Goal: Transaction & Acquisition: Purchase product/service

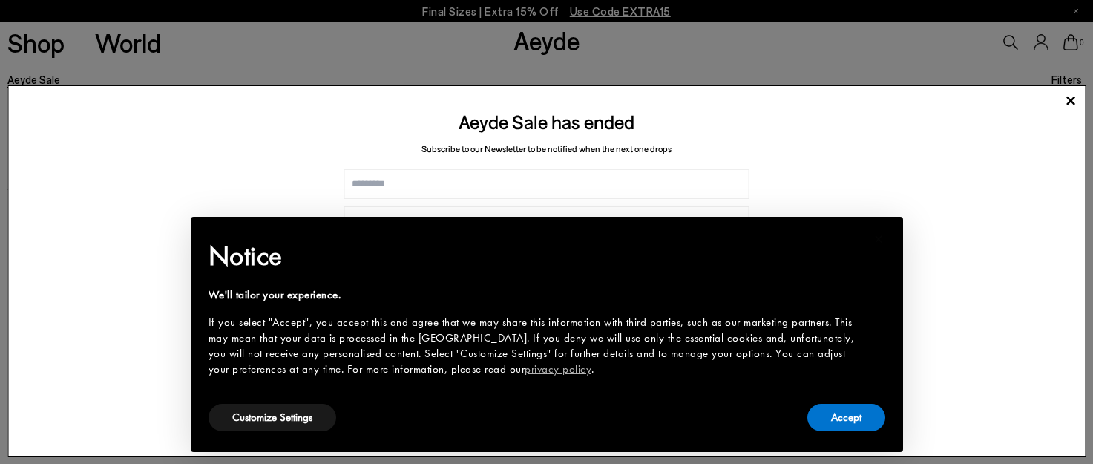
click at [839, 196] on div "Aeyde Sale has ended Subscribe to our Newsletter to be notified when the next o…" at bounding box center [546, 270] width 1078 height 371
click at [851, 218] on div "× Notice We'll tailor your experience. If you select "Accept", you accept this …" at bounding box center [547, 334] width 712 height 235
click at [856, 257] on h2 "Notice" at bounding box center [534, 256] width 653 height 39
click at [303, 421] on button "Customize Settings" at bounding box center [272, 417] width 128 height 27
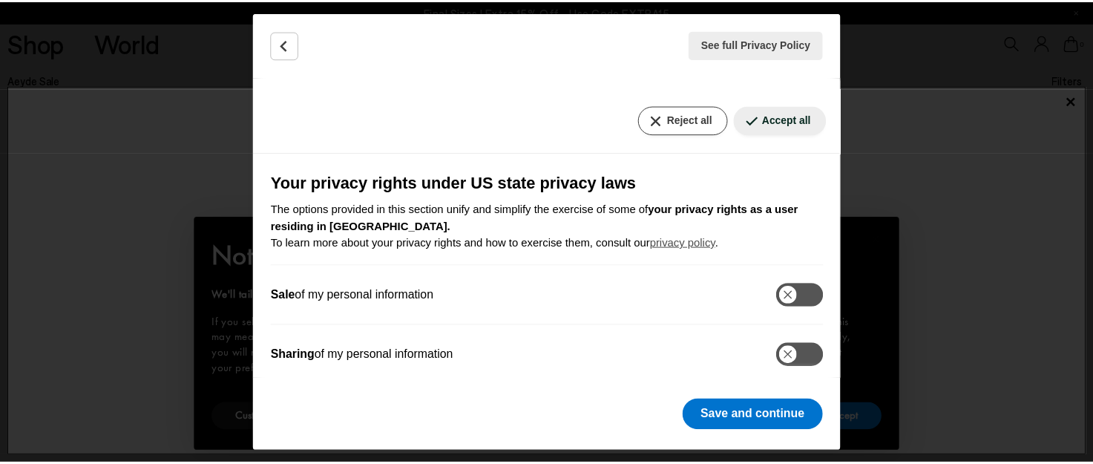
scroll to position [272, 0]
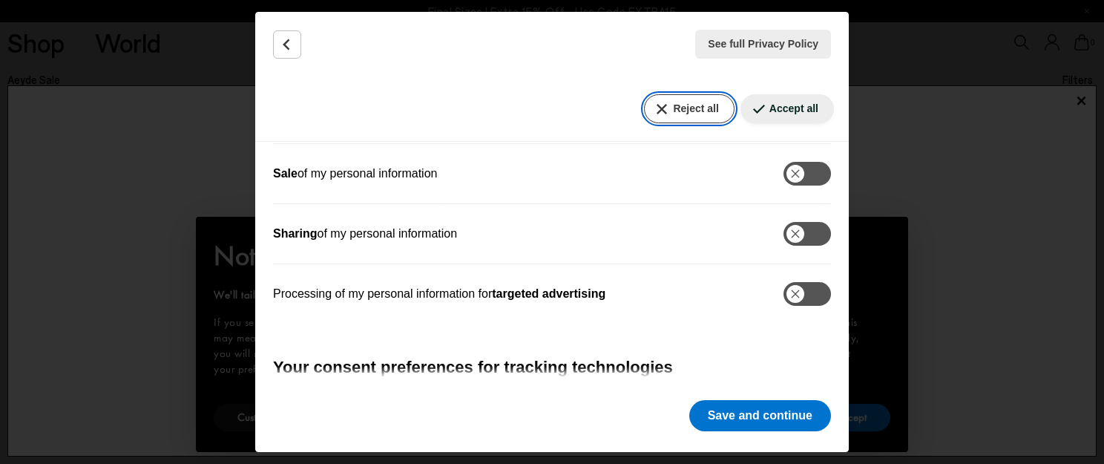
click at [692, 111] on button "Reject all" at bounding box center [689, 108] width 90 height 29
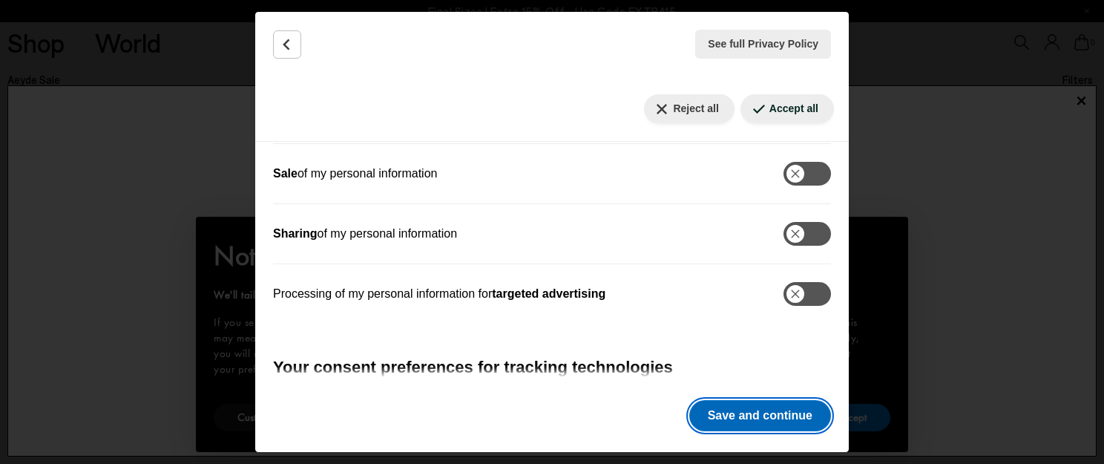
click at [751, 410] on button "Save and continue" at bounding box center [760, 415] width 142 height 31
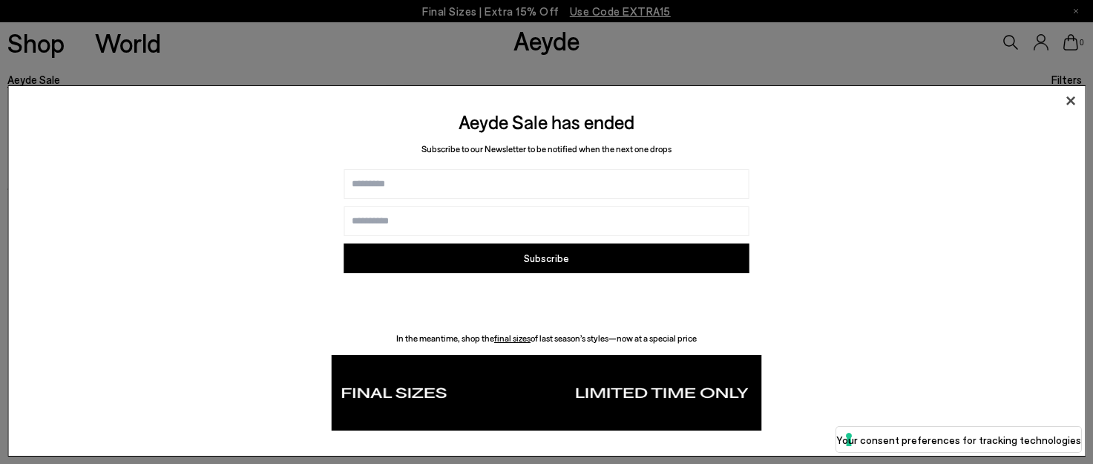
click at [1067, 100] on icon at bounding box center [1070, 101] width 22 height 22
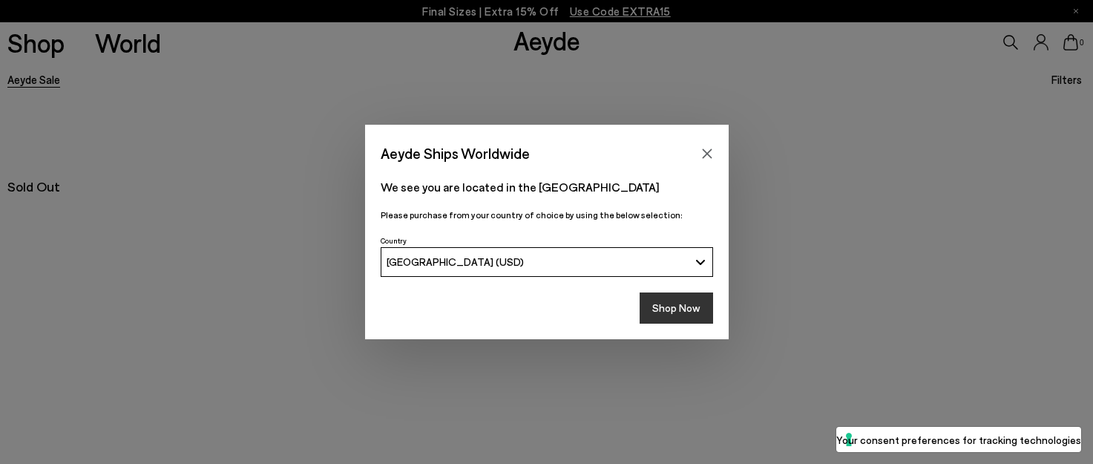
click at [668, 309] on button "Shop Now" at bounding box center [676, 307] width 73 height 31
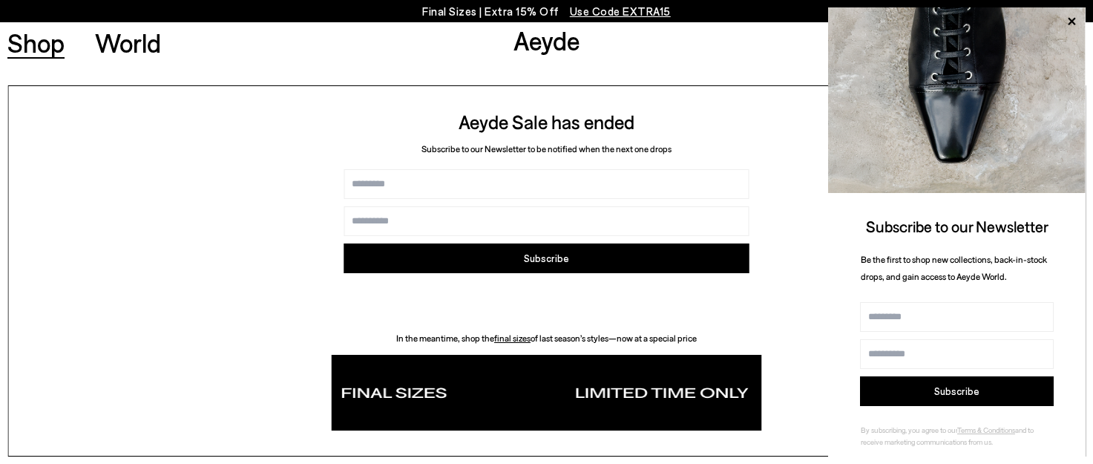
click at [20, 50] on link "Shop" at bounding box center [35, 43] width 57 height 26
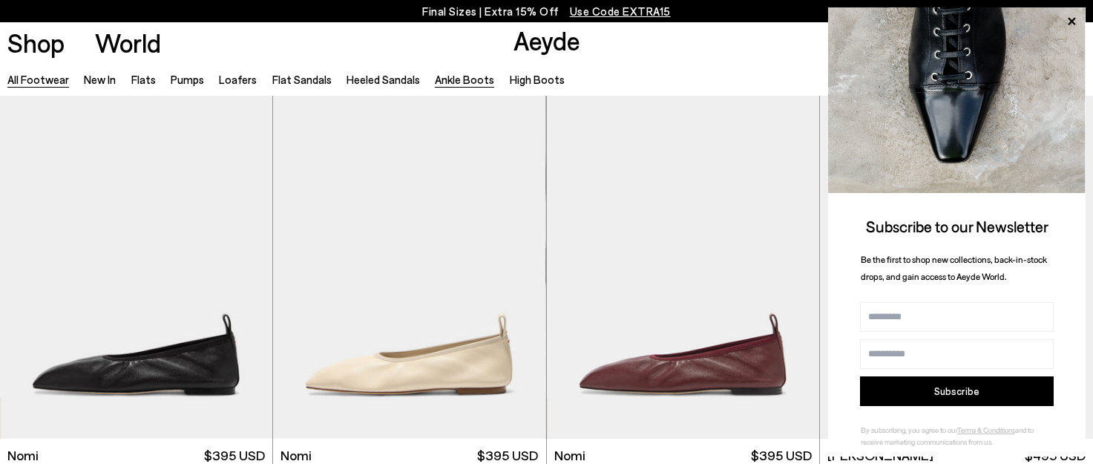
click at [463, 76] on link "Ankle Boots" at bounding box center [464, 79] width 59 height 13
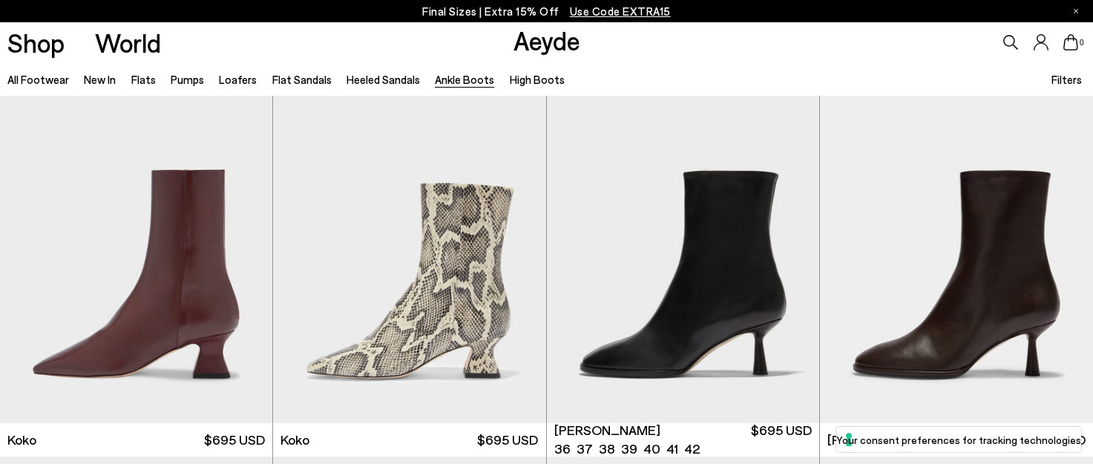
scroll to position [772, 0]
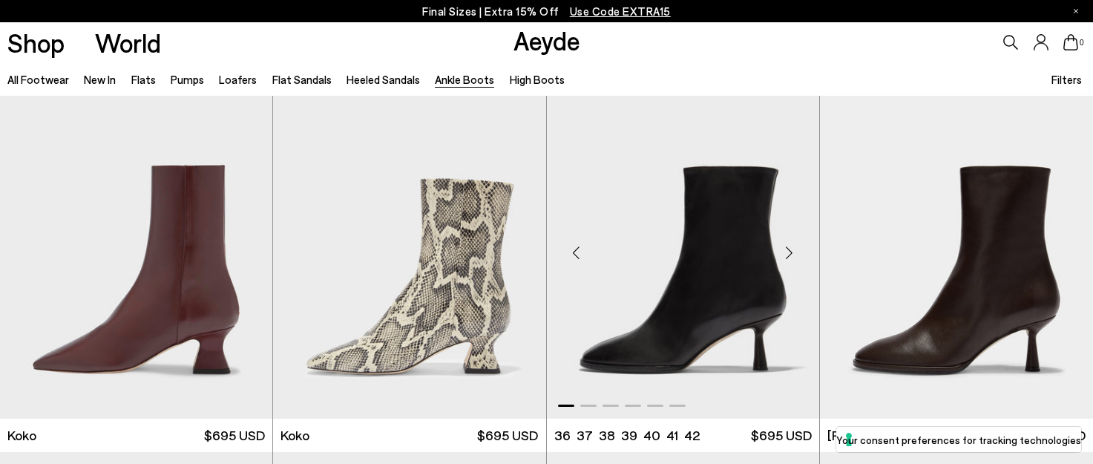
click at [793, 251] on div "Next slide" at bounding box center [789, 253] width 45 height 45
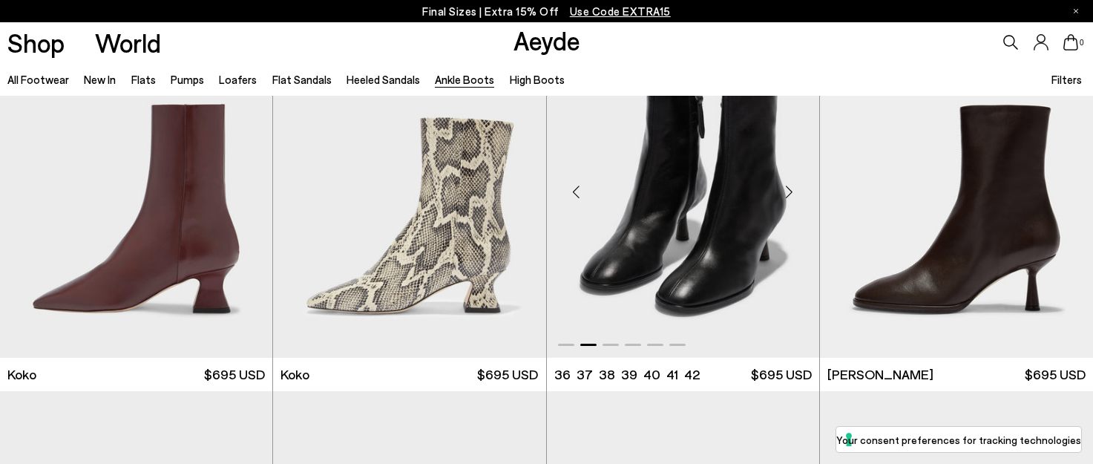
scroll to position [842, 0]
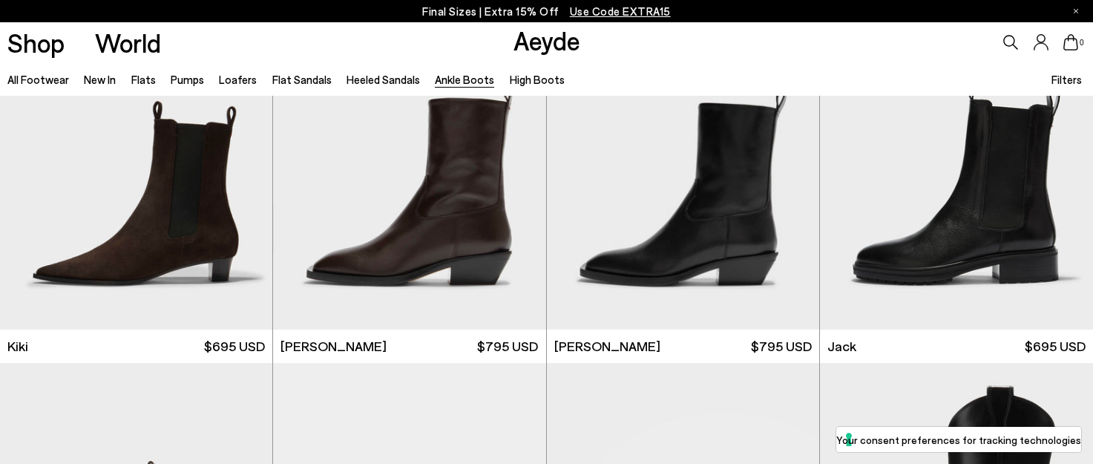
scroll to position [2362, 0]
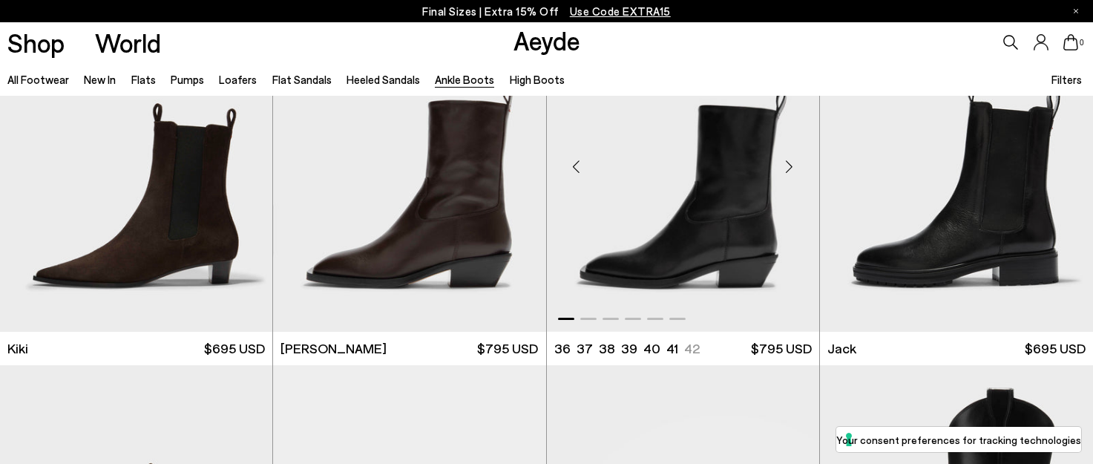
click at [786, 168] on div "Next slide" at bounding box center [789, 167] width 45 height 45
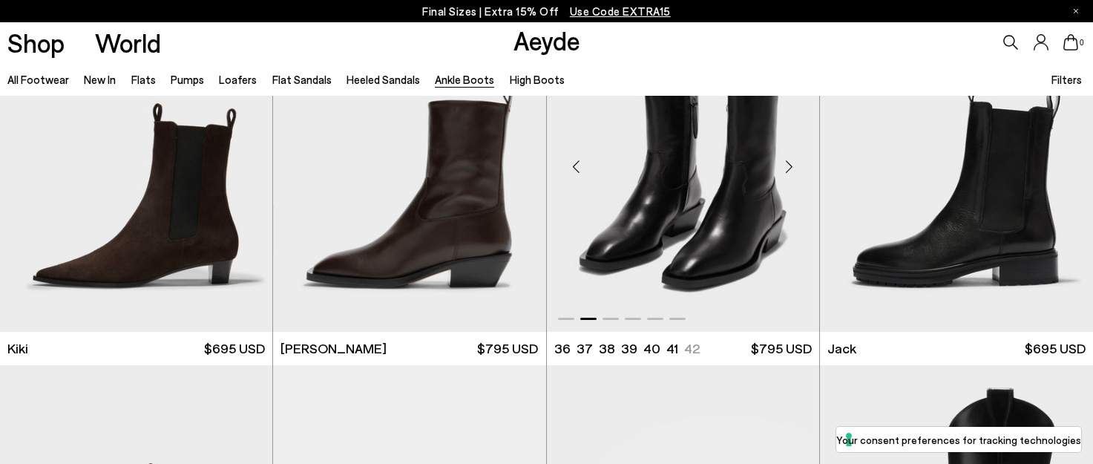
click at [786, 168] on div "Next slide" at bounding box center [789, 167] width 45 height 45
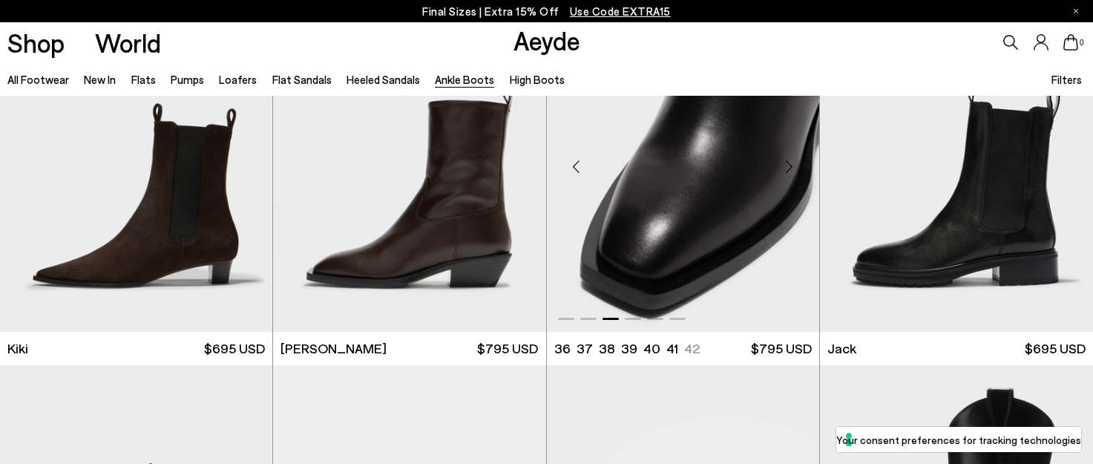
click at [786, 168] on div "Next slide" at bounding box center [789, 167] width 45 height 45
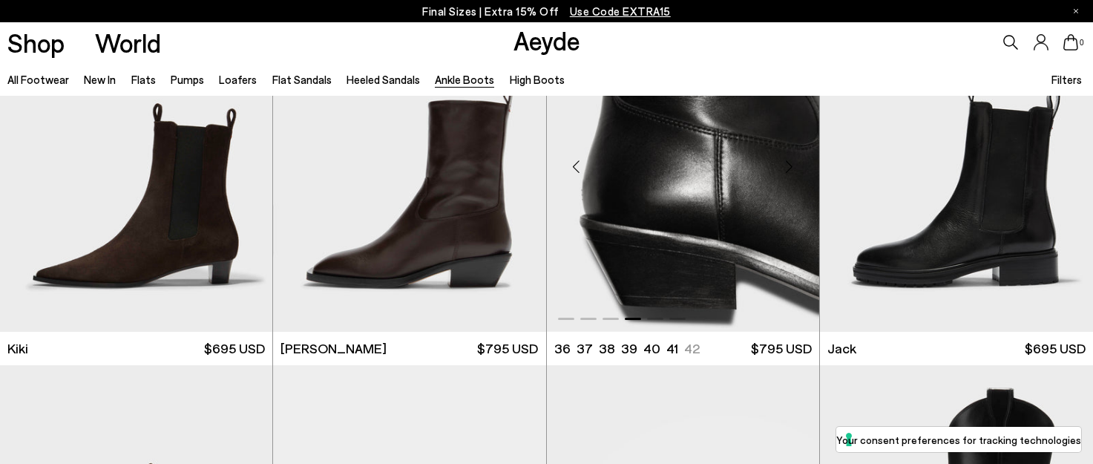
click at [786, 168] on div "Next slide" at bounding box center [789, 167] width 45 height 45
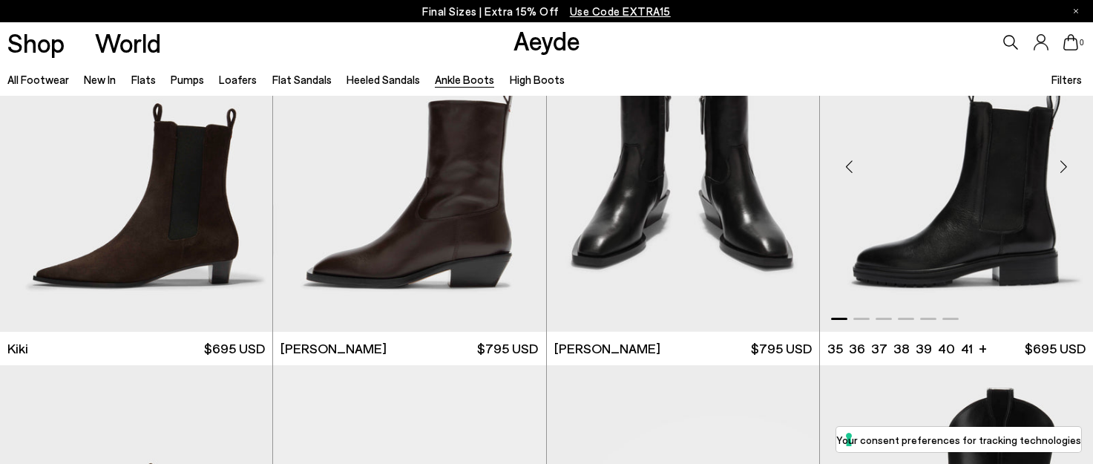
click at [1057, 165] on div "Next slide" at bounding box center [1063, 167] width 45 height 45
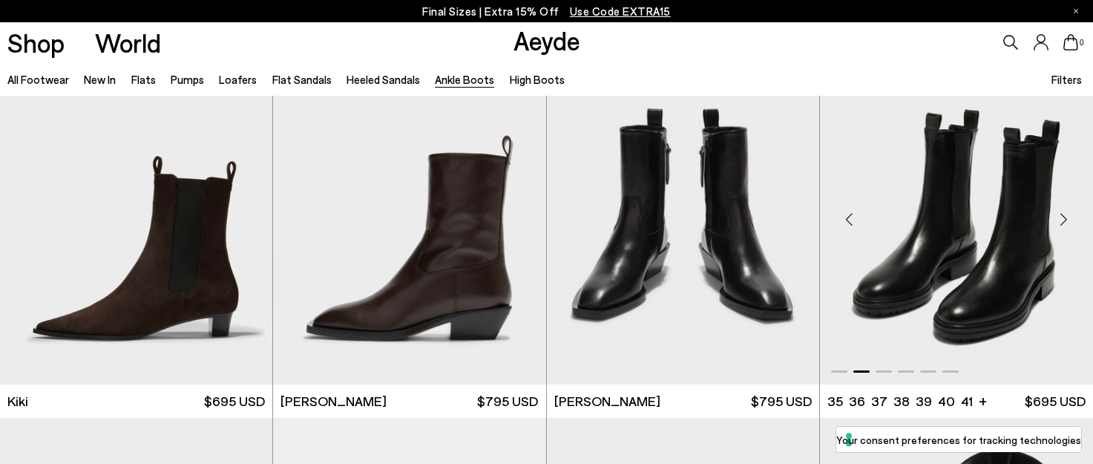
scroll to position [2311, 0]
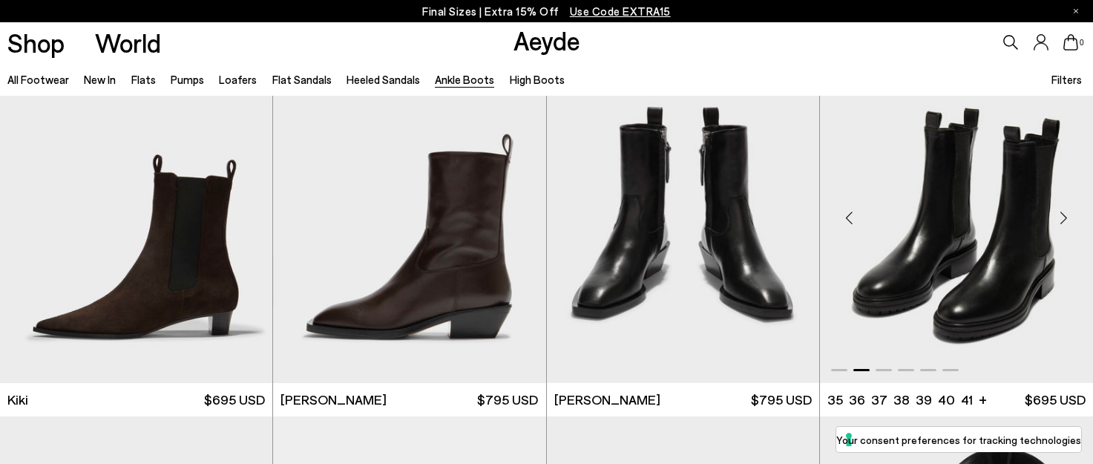
click at [1063, 215] on div "Next slide" at bounding box center [1063, 218] width 45 height 45
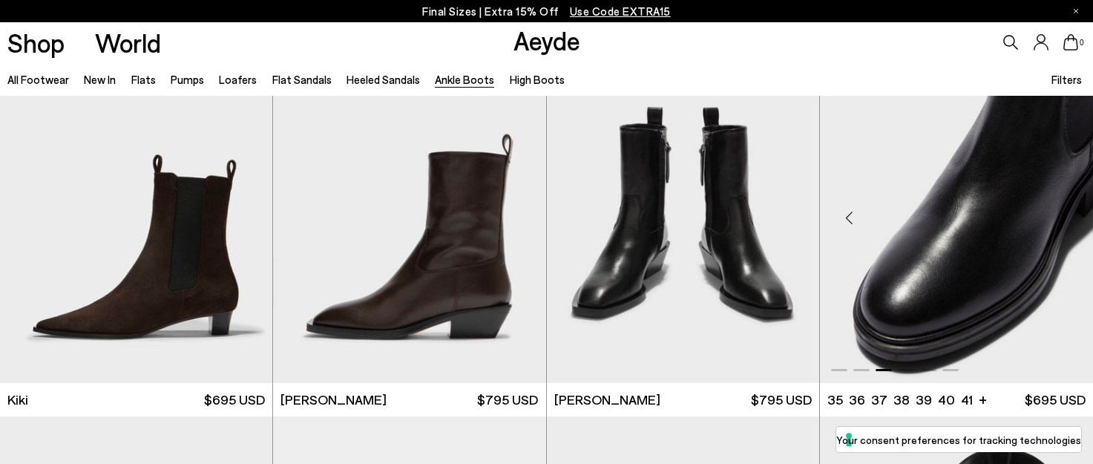
click at [1063, 215] on div "Next slide" at bounding box center [1063, 218] width 45 height 45
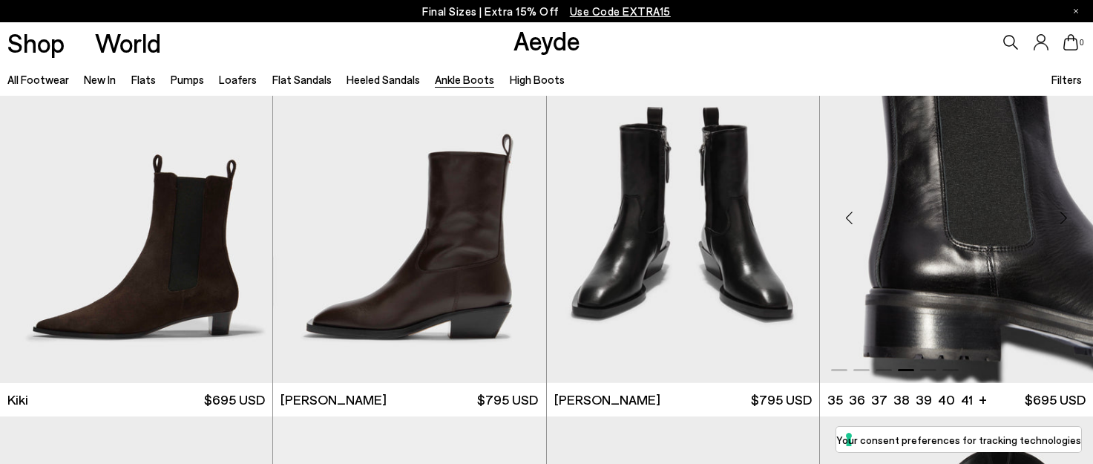
click at [1063, 215] on div "Next slide" at bounding box center [1063, 218] width 45 height 45
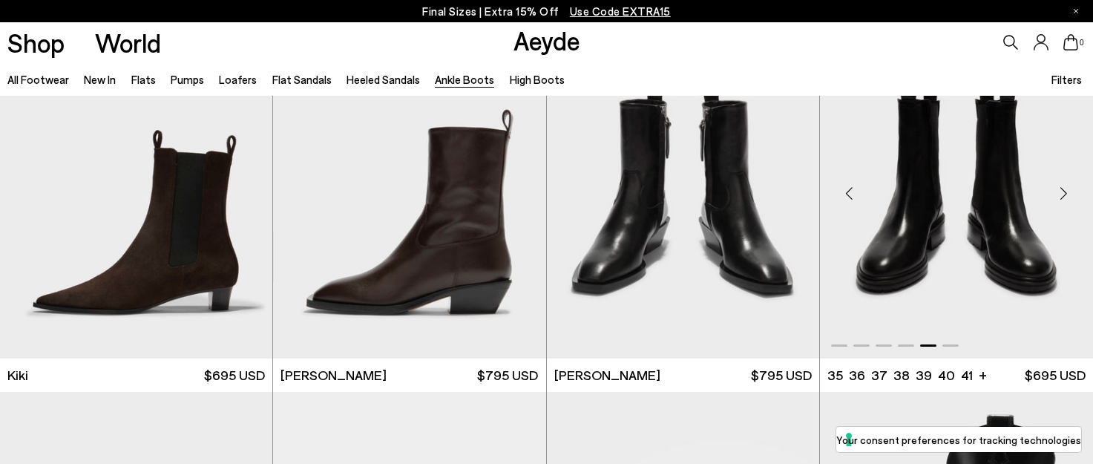
scroll to position [2368, 0]
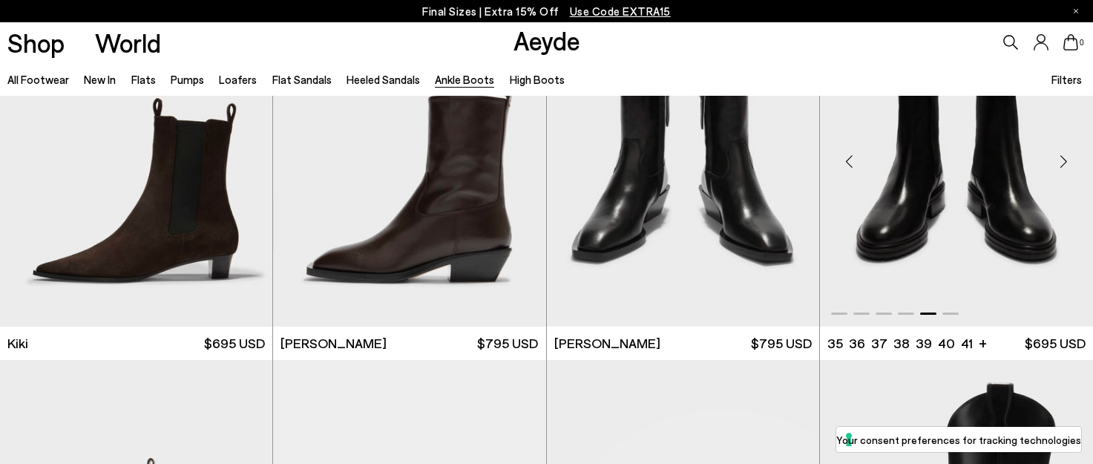
click at [948, 188] on img "5 / 6" at bounding box center [956, 155] width 273 height 343
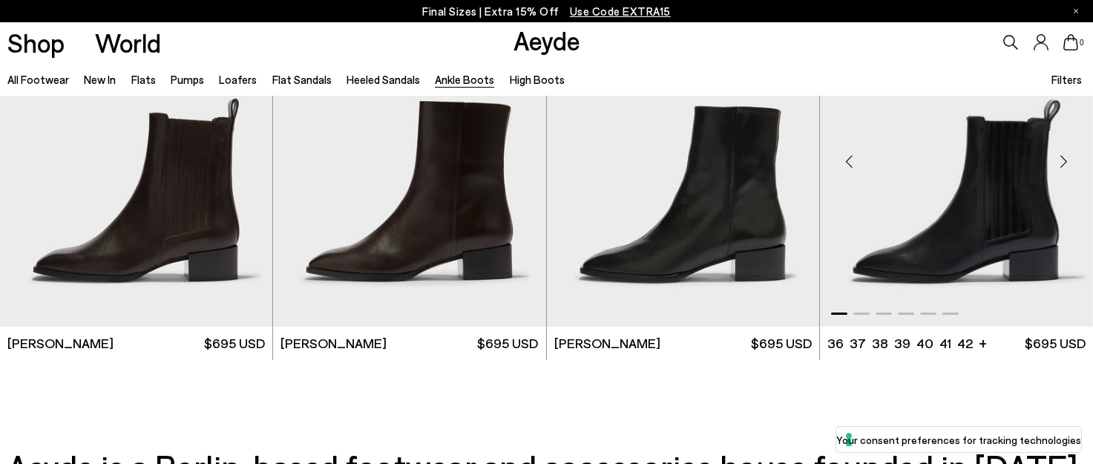
scroll to position [3087, 0]
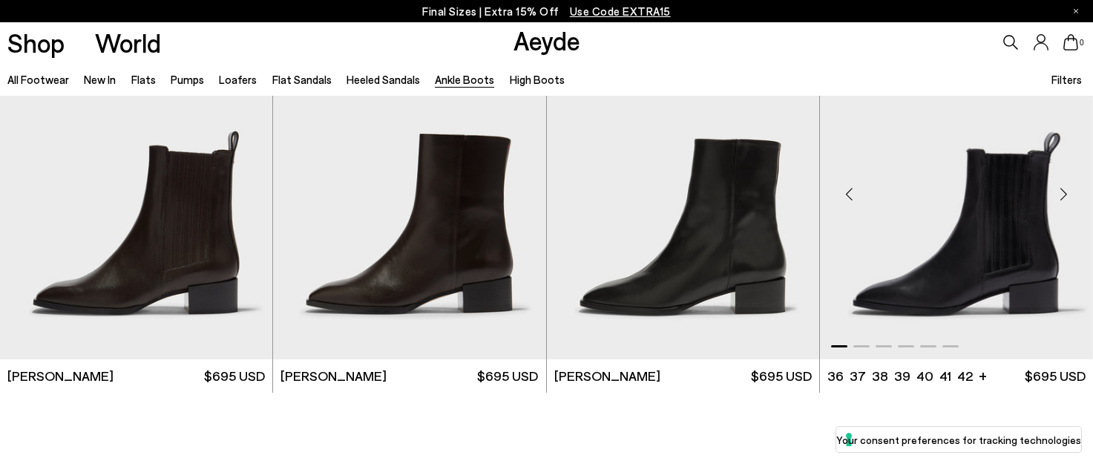
click at [1068, 190] on div "Next slide" at bounding box center [1063, 193] width 45 height 45
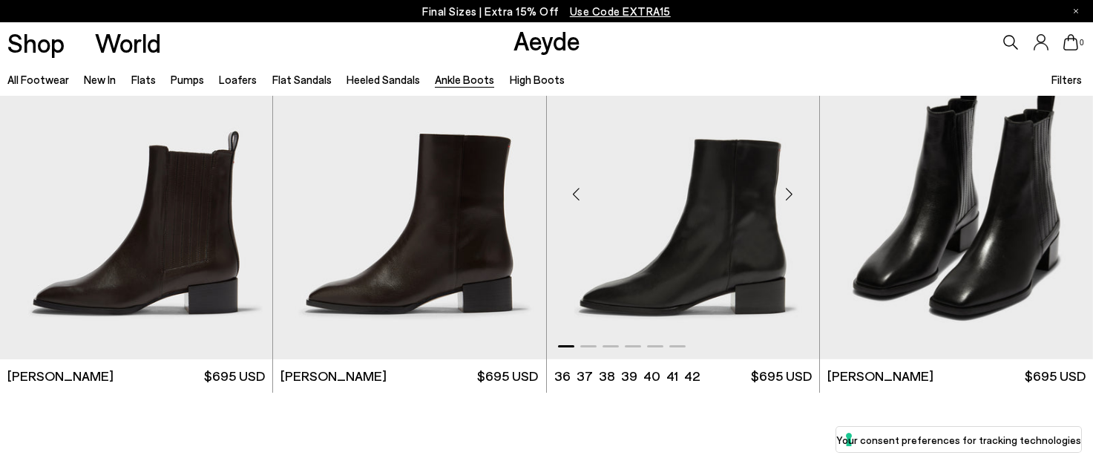
click at [787, 200] on div "Next slide" at bounding box center [789, 193] width 45 height 45
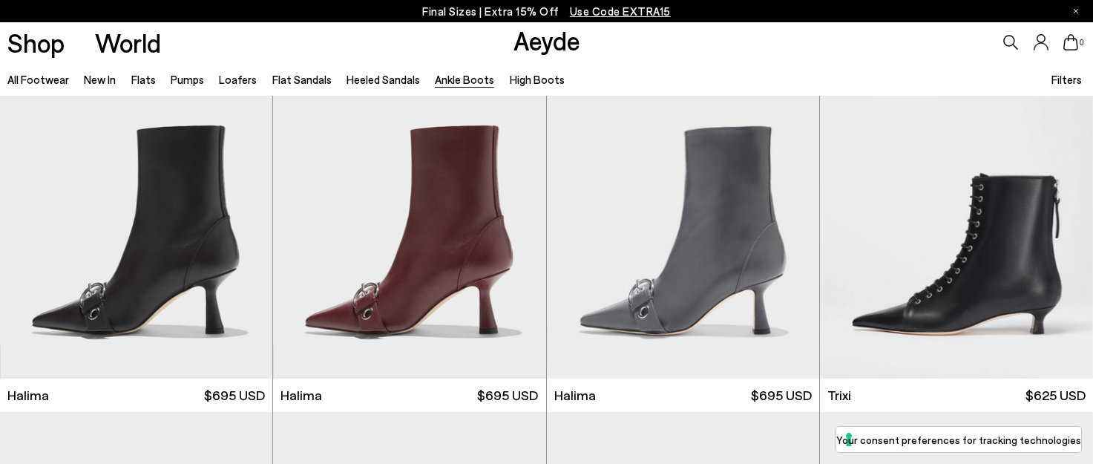
scroll to position [0, 0]
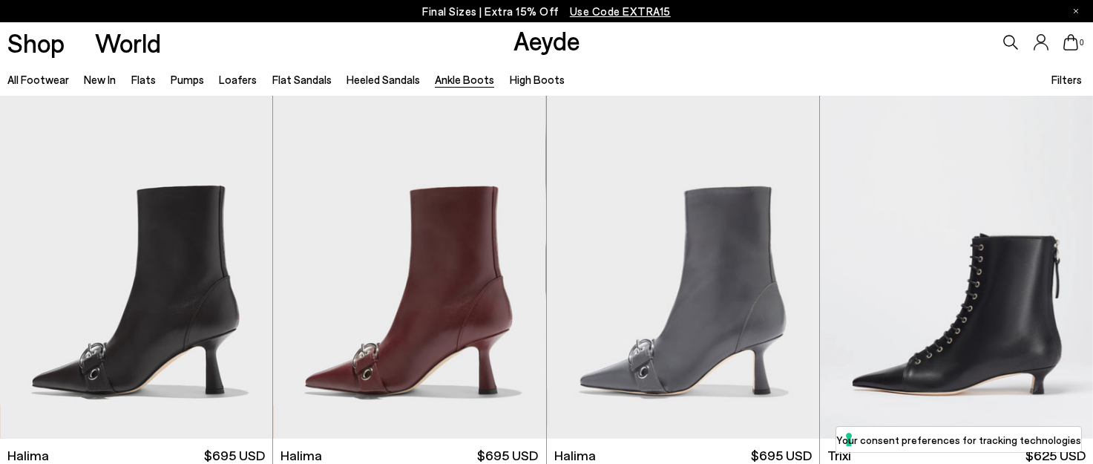
click at [573, 13] on span "Use Code EXTRA15" at bounding box center [620, 10] width 101 height 13
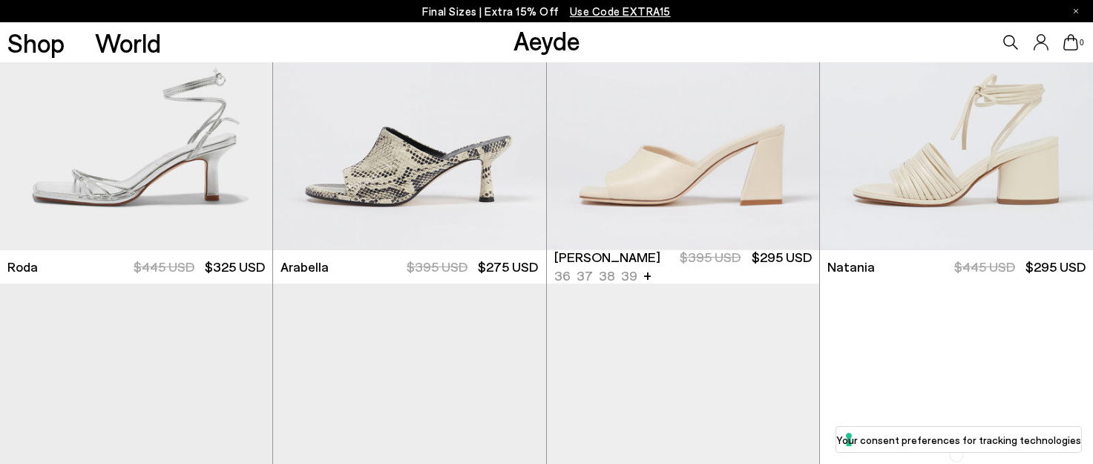
scroll to position [6582, 0]
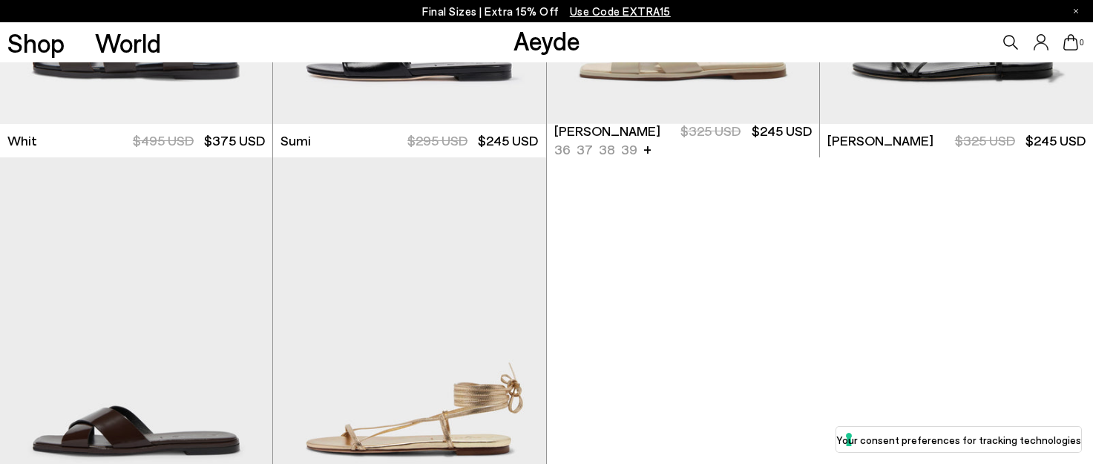
scroll to position [7842, 0]
